Goal: Information Seeking & Learning: Check status

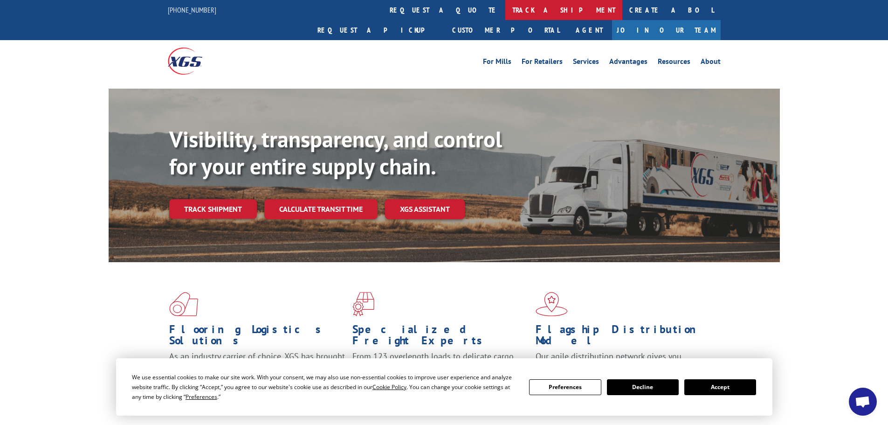
click at [505, 6] on link "track a shipment" at bounding box center [563, 10] width 117 height 20
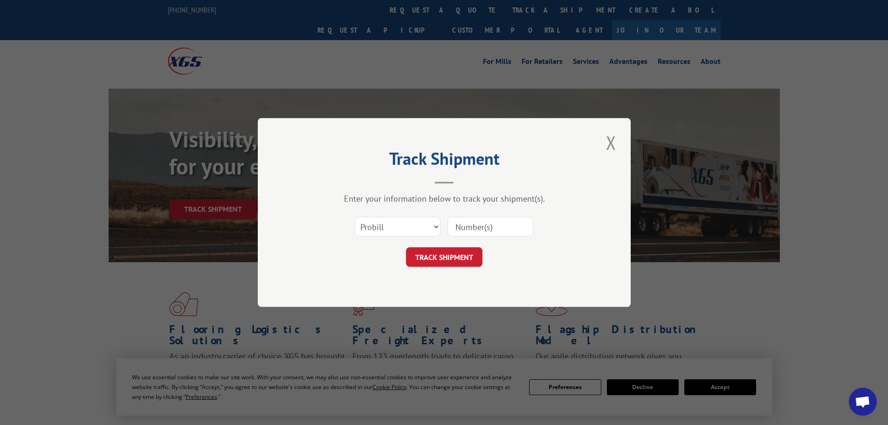
click at [472, 220] on input at bounding box center [491, 227] width 86 height 20
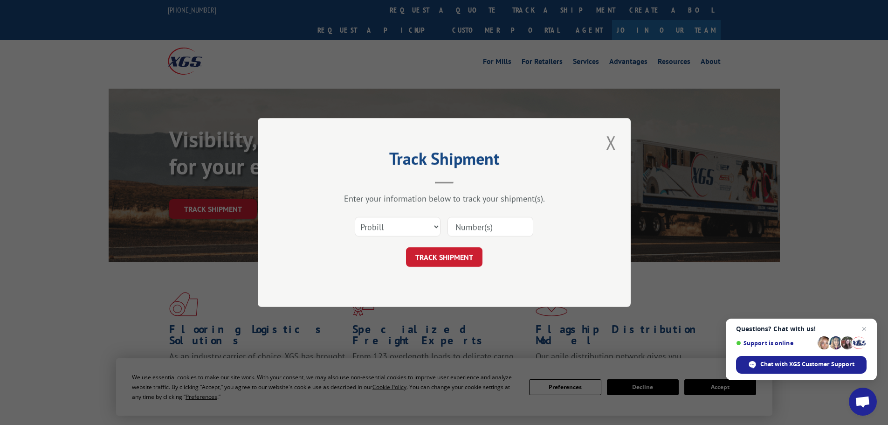
paste input "6308264"
type input "6308264"
click at [406, 247] on button "TRACK SHIPMENT" at bounding box center [444, 257] width 76 height 20
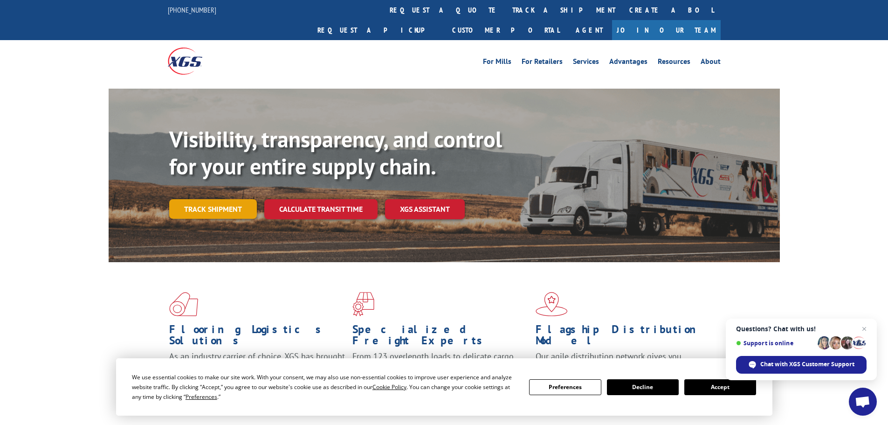
click at [225, 199] on link "Track shipment" at bounding box center [213, 209] width 88 height 20
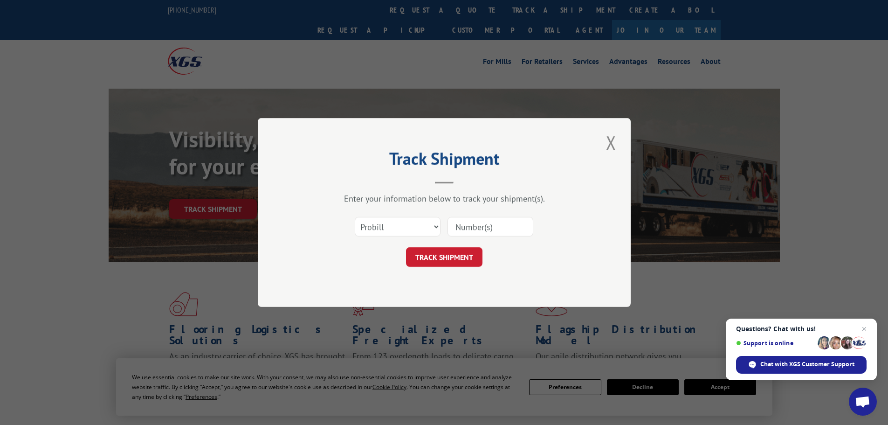
click at [499, 224] on input at bounding box center [491, 227] width 86 height 20
paste input "4838380"
type input "4838380"
click at [454, 256] on button "TRACK SHIPMENT" at bounding box center [444, 257] width 76 height 20
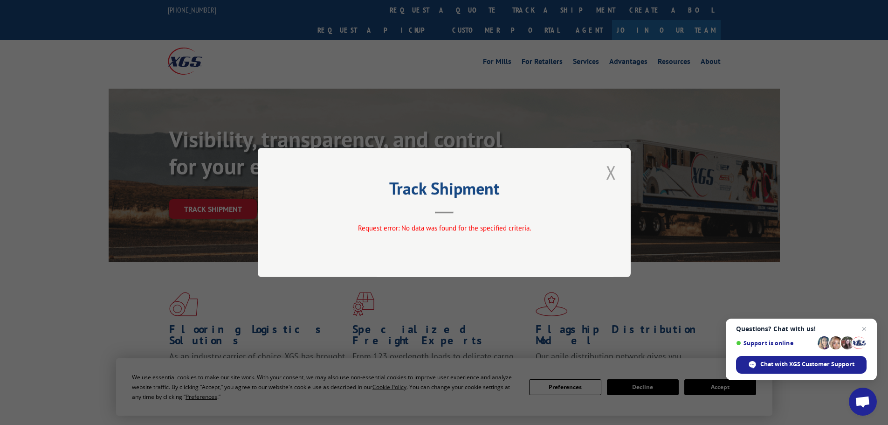
click at [608, 168] on button "Close modal" at bounding box center [611, 172] width 16 height 26
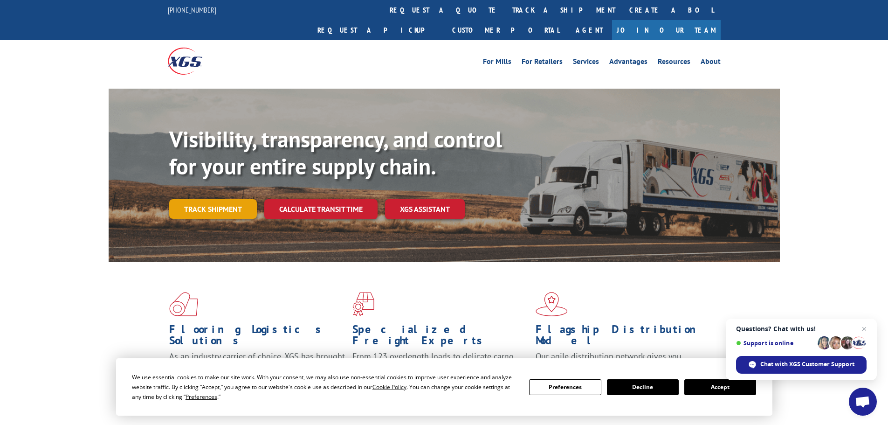
click at [202, 199] on link "Track shipment" at bounding box center [213, 209] width 88 height 20
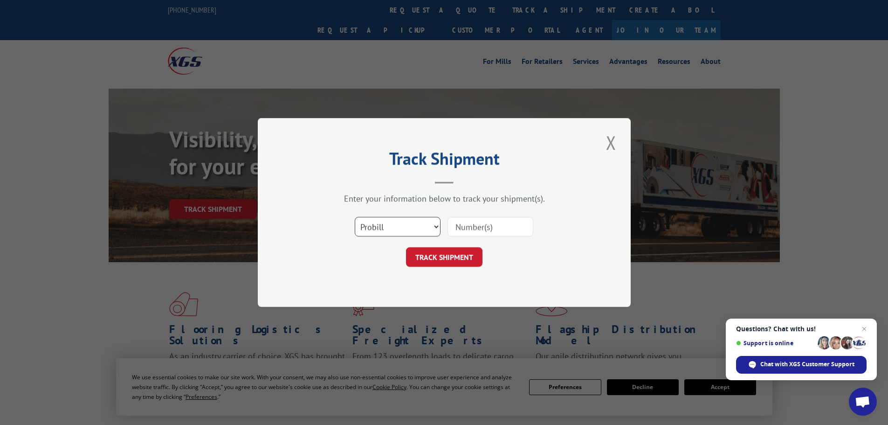
click at [422, 231] on select "Select category... Probill BOL PO" at bounding box center [398, 227] width 86 height 20
select select "bol"
click at [355, 217] on select "Select category... Probill BOL PO" at bounding box center [398, 227] width 86 height 20
click at [526, 227] on input at bounding box center [491, 227] width 86 height 20
paste input "4838380"
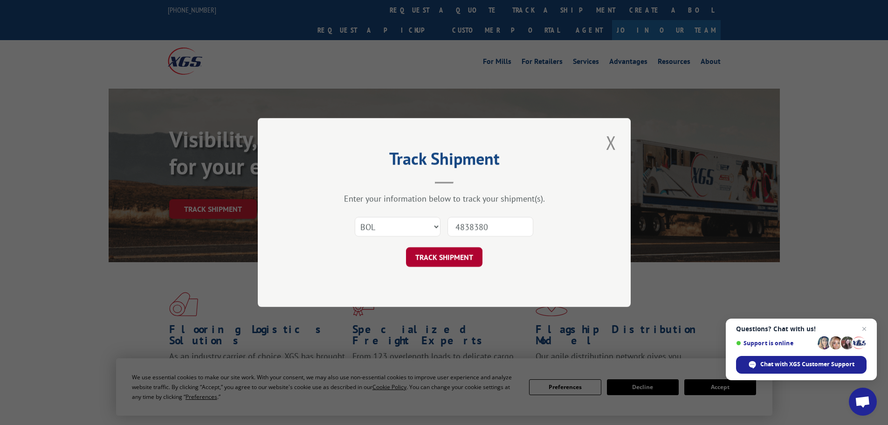
type input "4838380"
click at [451, 255] on button "TRACK SHIPMENT" at bounding box center [444, 257] width 76 height 20
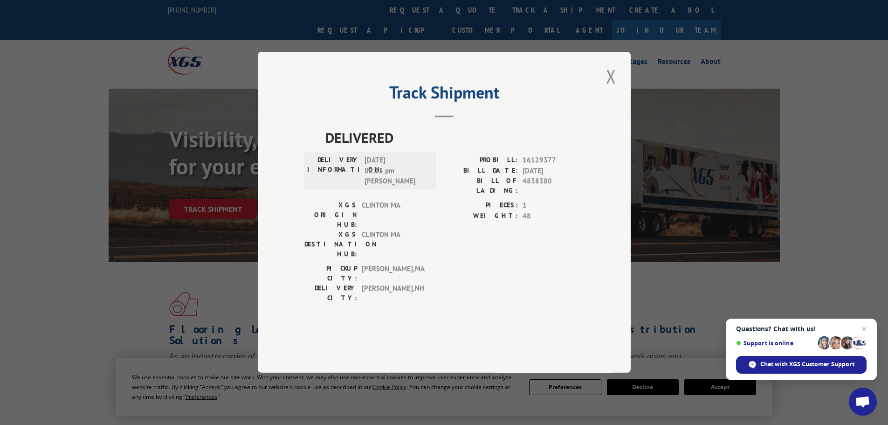
click at [438, 22] on div "Track Shipment DELIVERED DELIVERY INFORMATION: 05/21/2024 02:23 pm Tyler M PROB…" at bounding box center [444, 212] width 888 height 425
click at [614, 89] on button "Close modal" at bounding box center [611, 76] width 16 height 26
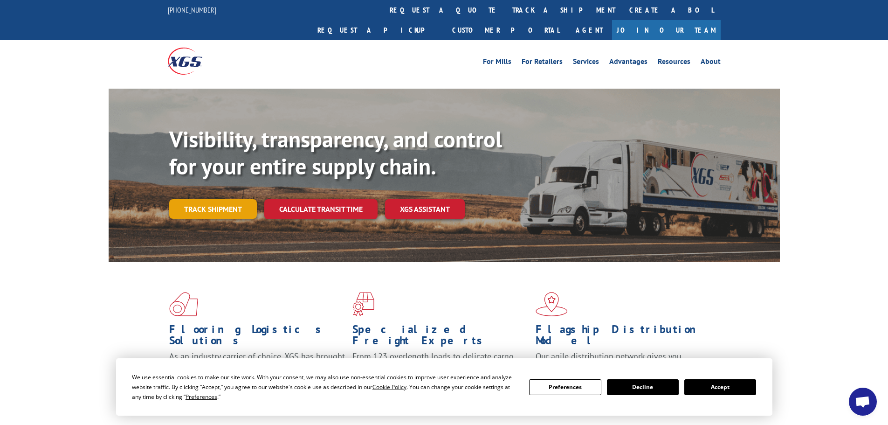
click at [211, 199] on link "Track shipment" at bounding box center [213, 209] width 88 height 20
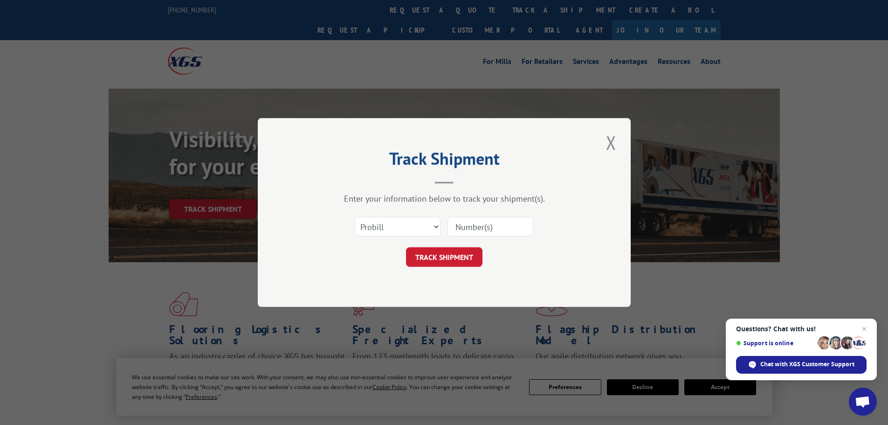
click at [470, 233] on input at bounding box center [491, 227] width 86 height 20
paste input "17519461"
type input "17519461"
click at [457, 252] on button "TRACK SHIPMENT" at bounding box center [444, 257] width 76 height 20
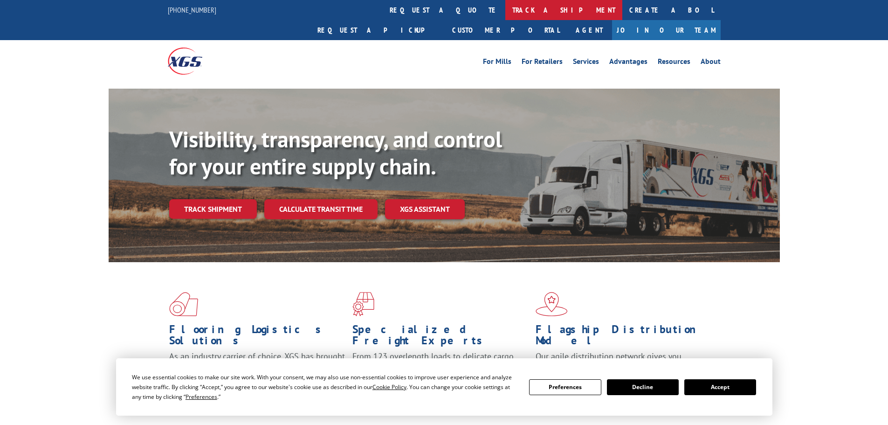
click at [505, 11] on link "track a shipment" at bounding box center [563, 10] width 117 height 20
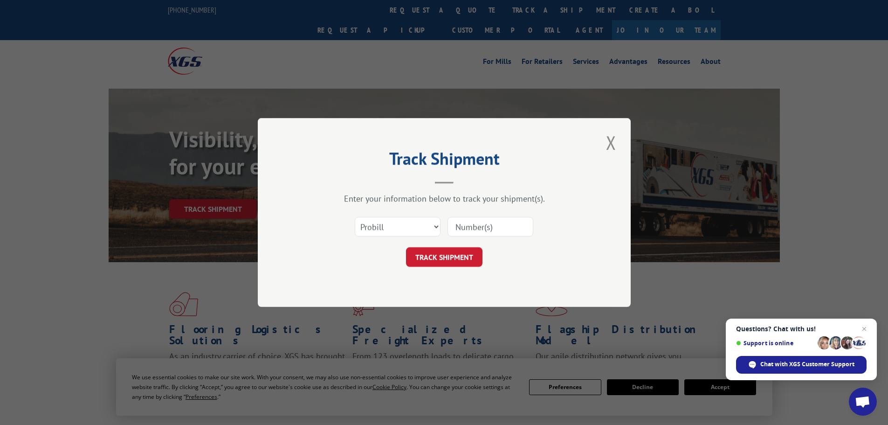
click at [476, 234] on input at bounding box center [491, 227] width 86 height 20
paste input "17519461"
type input "17519461"
click at [442, 247] on form "Select category... Probill BOL PO 17519461 TRACK SHIPMENT" at bounding box center [444, 238] width 280 height 55
click at [444, 249] on button "TRACK SHIPMENT" at bounding box center [444, 257] width 76 height 20
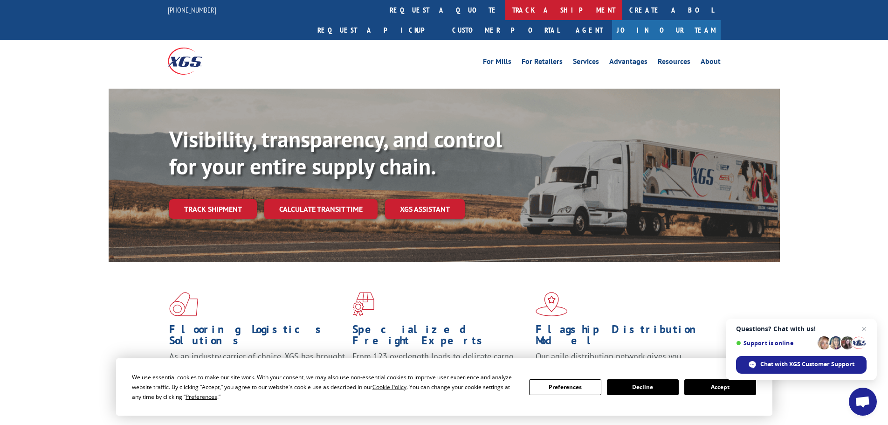
click at [505, 16] on link "track a shipment" at bounding box center [563, 10] width 117 height 20
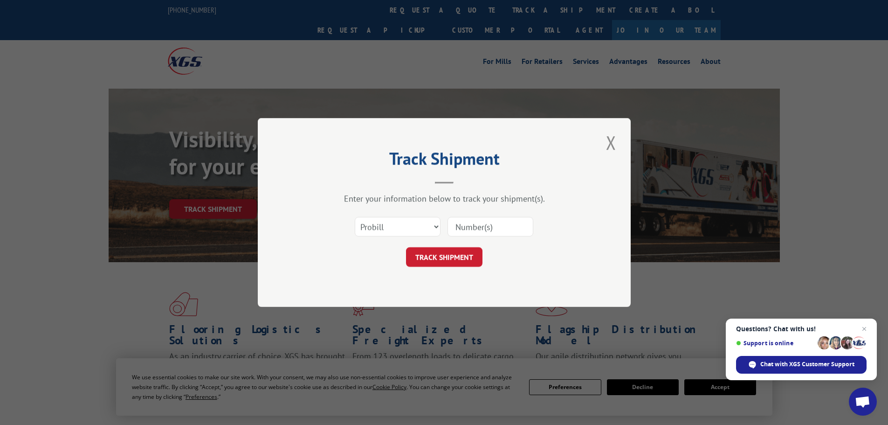
click at [499, 222] on input at bounding box center [491, 227] width 86 height 20
paste input "2824261"
type input "2824261"
click at [466, 257] on button "TRACK SHIPMENT" at bounding box center [444, 257] width 76 height 20
